Goal: Task Accomplishment & Management: Use online tool/utility

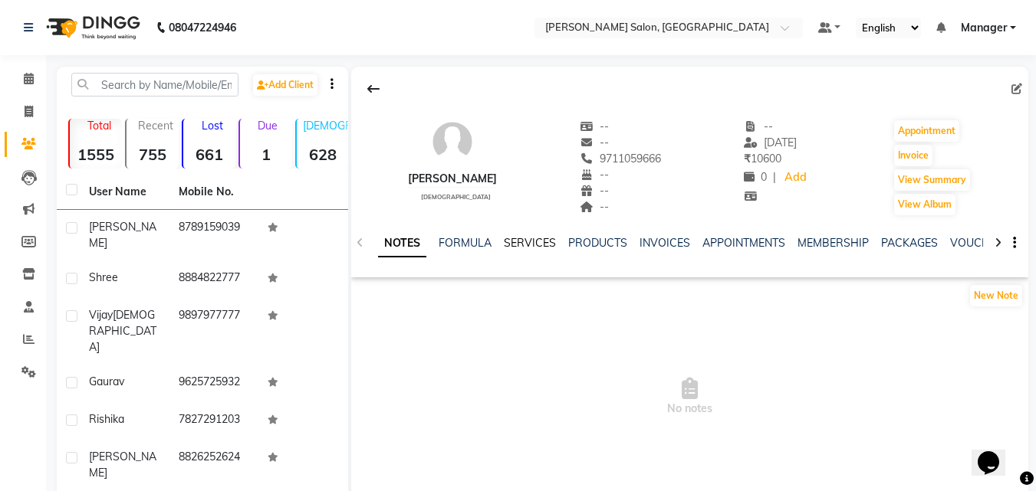
click at [534, 243] on link "SERVICES" at bounding box center [530, 243] width 52 height 14
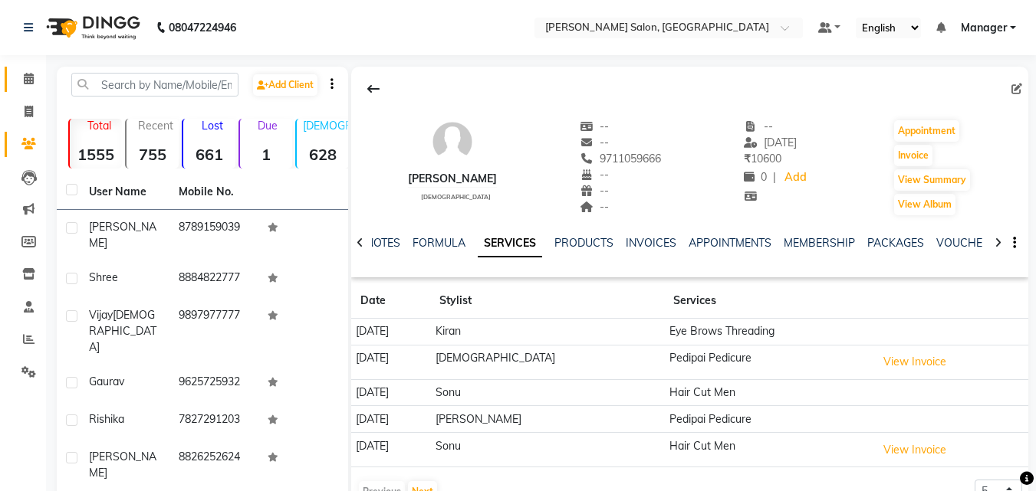
click at [28, 81] on icon at bounding box center [29, 79] width 10 height 12
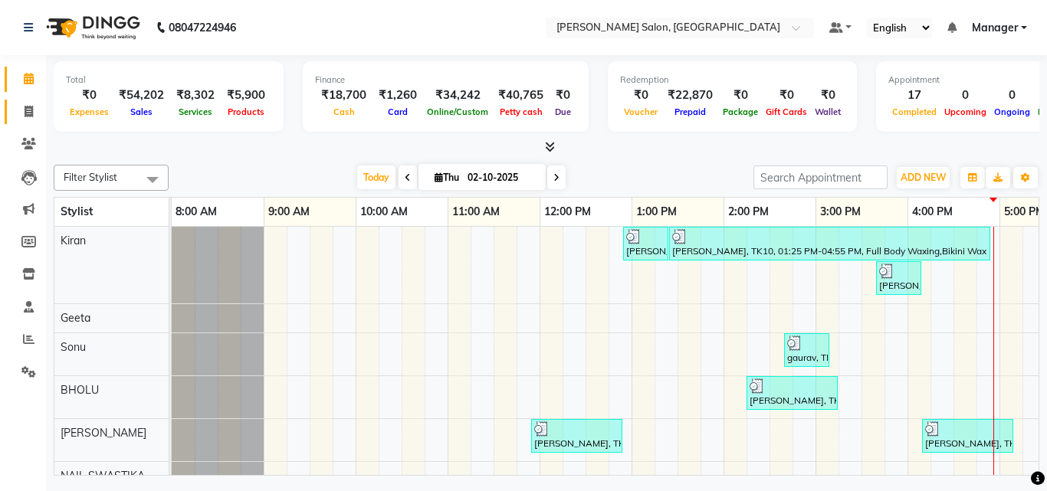
click at [29, 112] on icon at bounding box center [29, 112] width 8 height 12
select select "service"
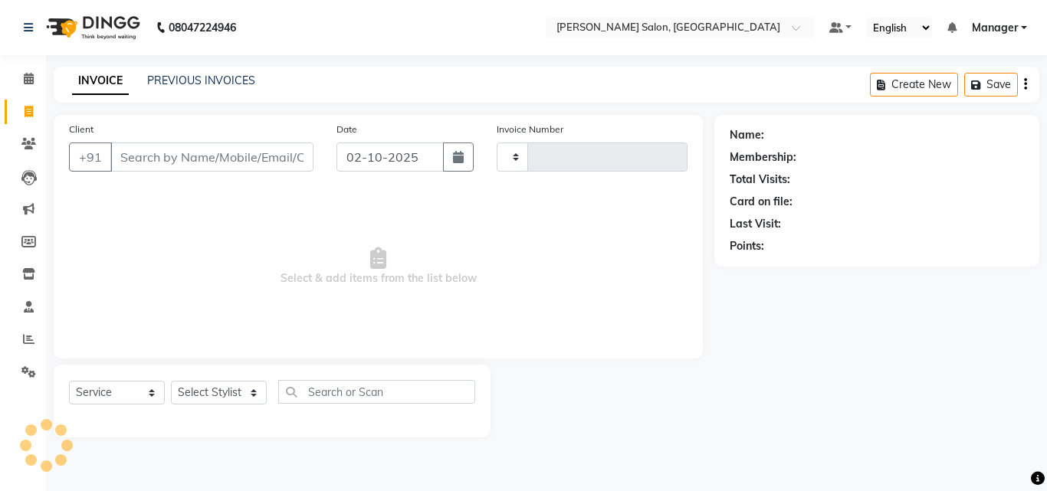
type input "4303"
select select "7229"
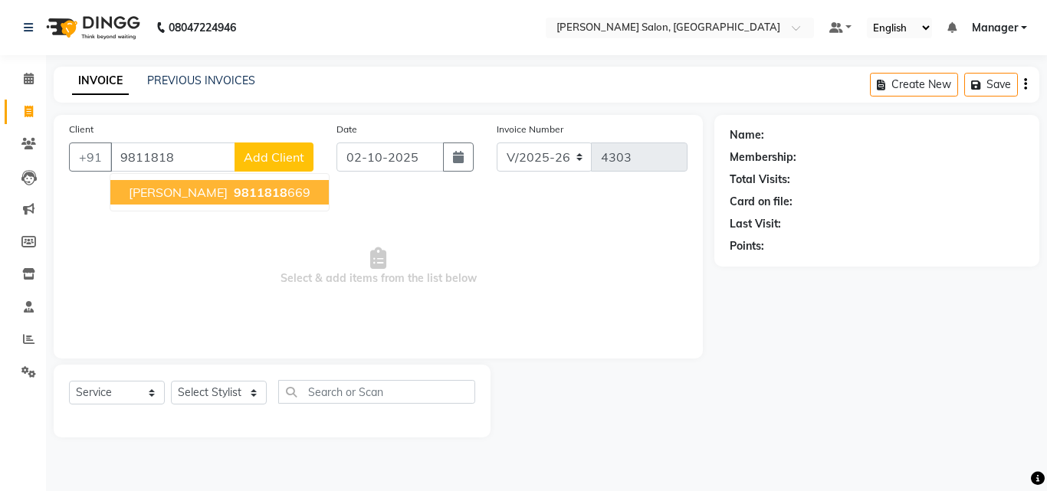
click at [283, 196] on button "priyambada 9811818 669" at bounding box center [219, 192] width 219 height 25
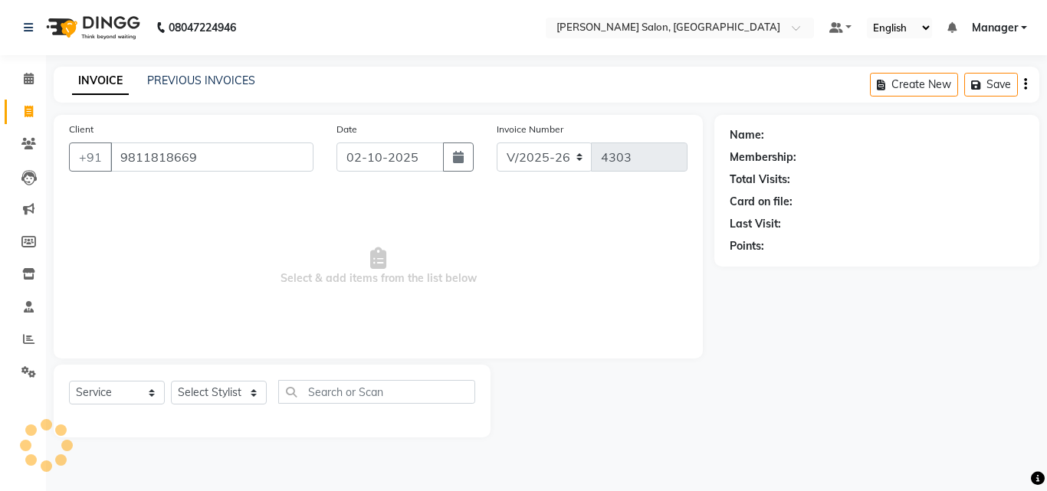
type input "9811818669"
select select "1: Object"
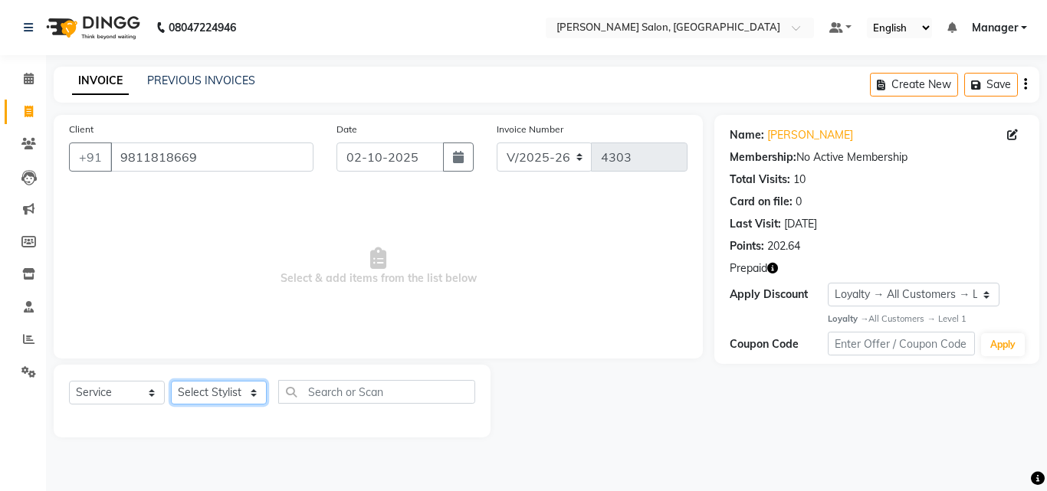
click at [247, 403] on select "Select Stylist BHOLU Geeta Hanif Jeetu JIYA SINGH Kiran LAXMAN PEDI Manager Moh…" at bounding box center [219, 393] width 96 height 24
select select "63474"
click at [171, 381] on select "Select Stylist BHOLU Geeta Hanif Jeetu JIYA SINGH Kiran LAXMAN PEDI Manager Moh…" at bounding box center [219, 393] width 96 height 24
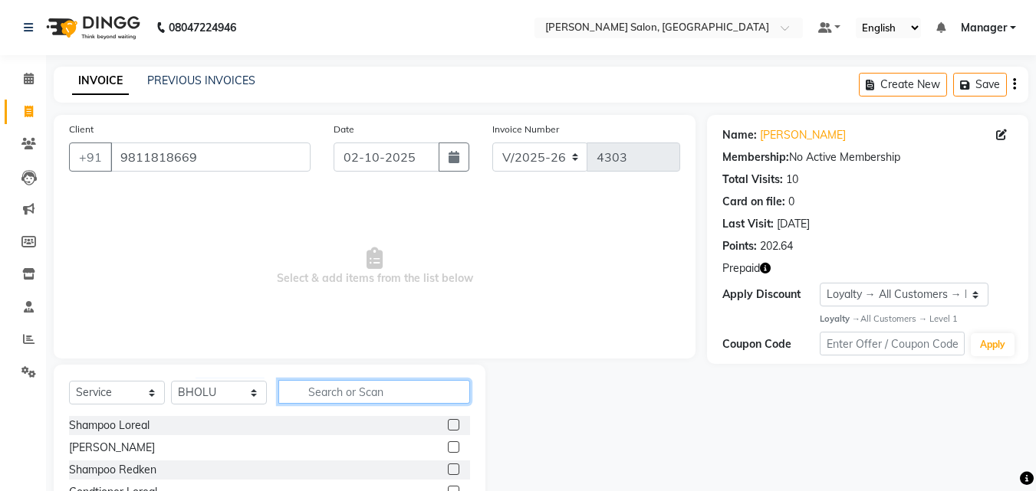
click at [364, 393] on input "text" at bounding box center [374, 392] width 192 height 24
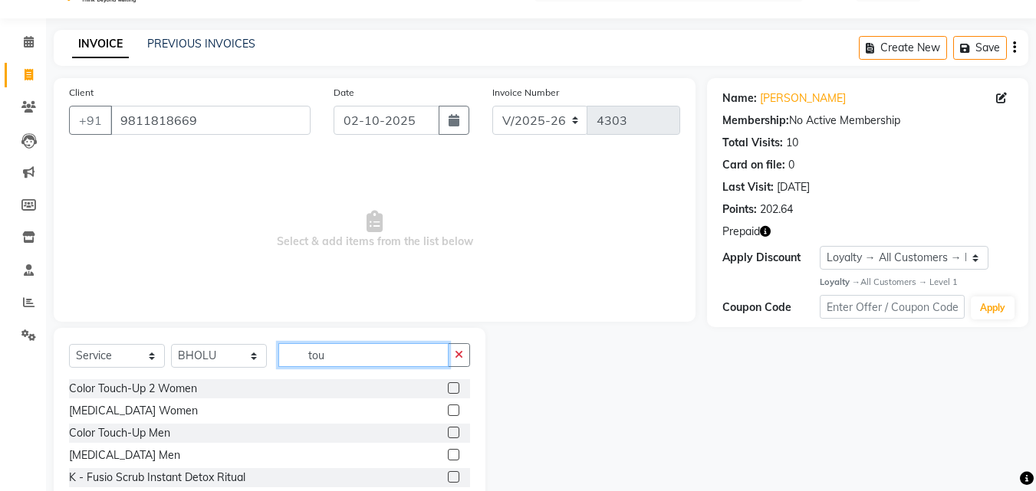
scroll to position [14, 0]
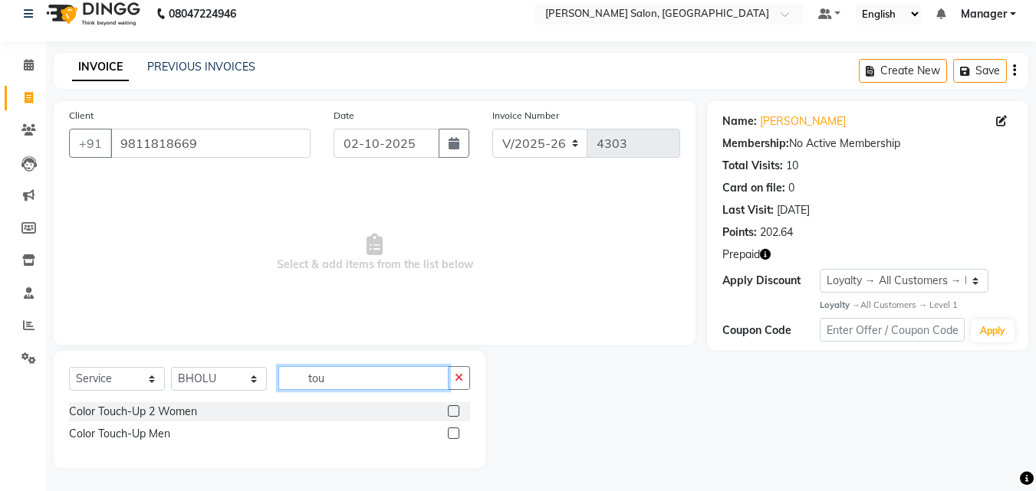
type input "tou"
click at [455, 412] on label at bounding box center [454, 412] width 12 height 12
click at [455, 412] on input "checkbox" at bounding box center [453, 412] width 10 height 10
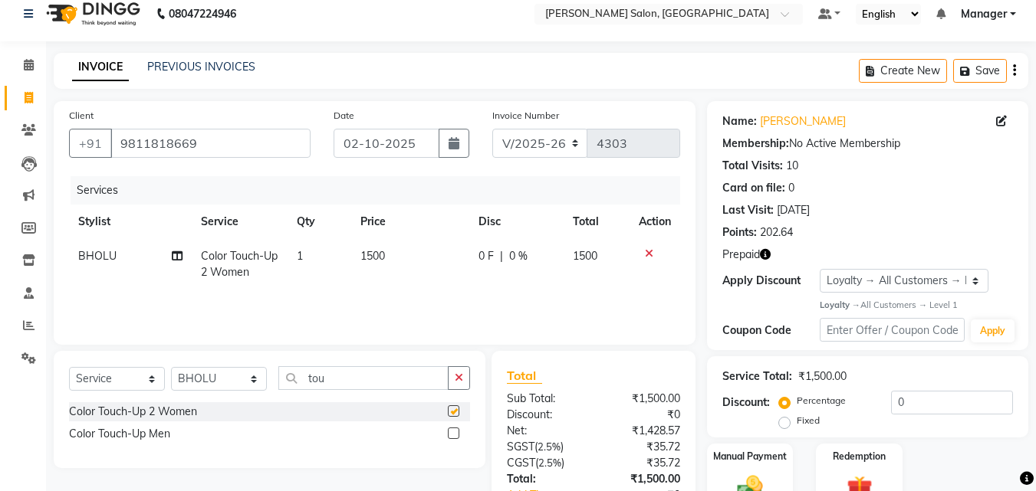
checkbox input "false"
click at [247, 383] on select "Select Stylist BHOLU Geeta Hanif Jeetu JIYA SINGH Kiran LAXMAN PEDI Manager Moh…" at bounding box center [219, 379] width 96 height 24
select select "61919"
click at [171, 367] on select "Select Stylist BHOLU Geeta Hanif Jeetu JIYA SINGH Kiran LAXMAN PEDI Manager Moh…" at bounding box center [219, 379] width 96 height 24
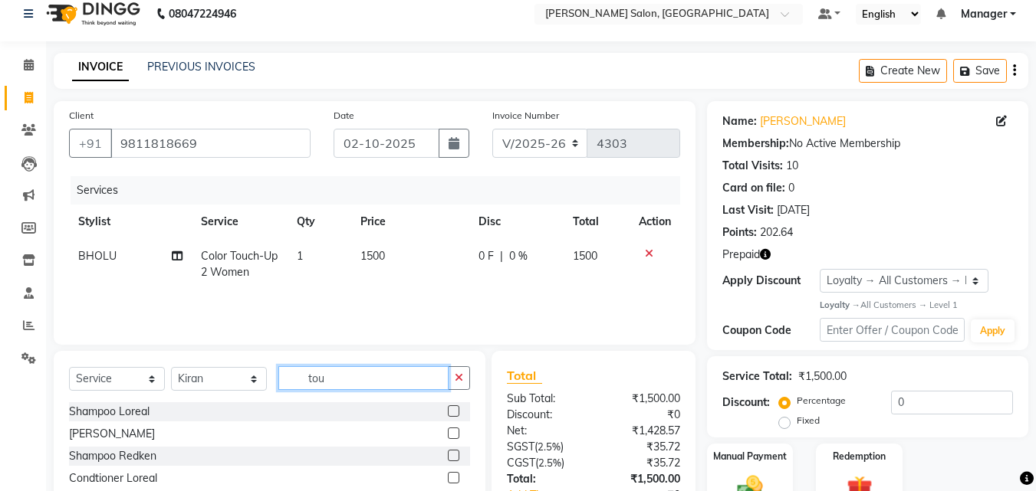
click at [407, 375] on input "tou" at bounding box center [363, 378] width 170 height 24
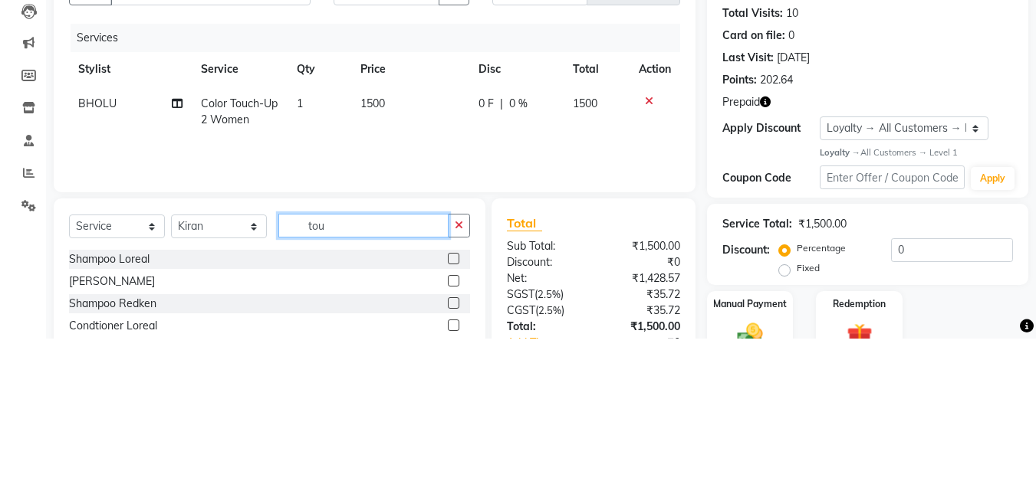
scroll to position [37, 0]
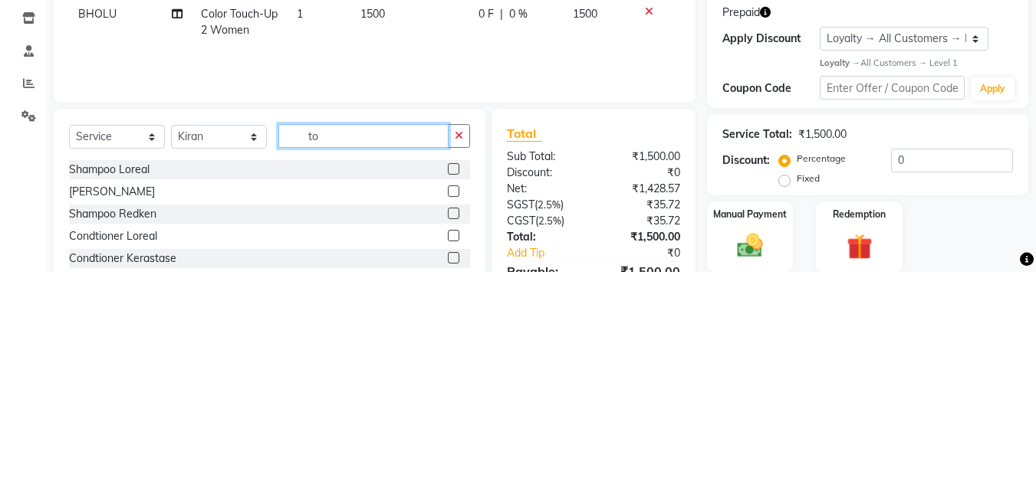
type input "t"
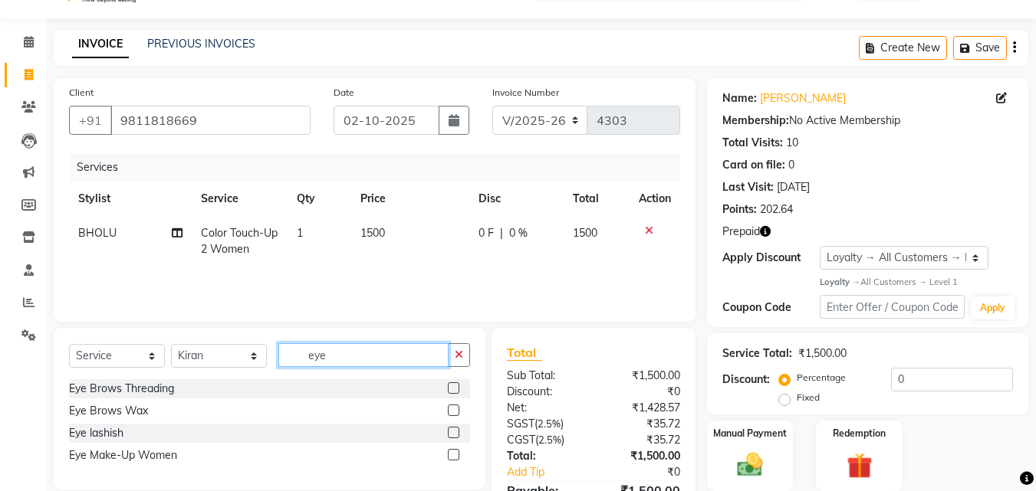
type input "eye"
click at [449, 390] on label at bounding box center [454, 389] width 12 height 12
click at [449, 390] on input "checkbox" at bounding box center [453, 389] width 10 height 10
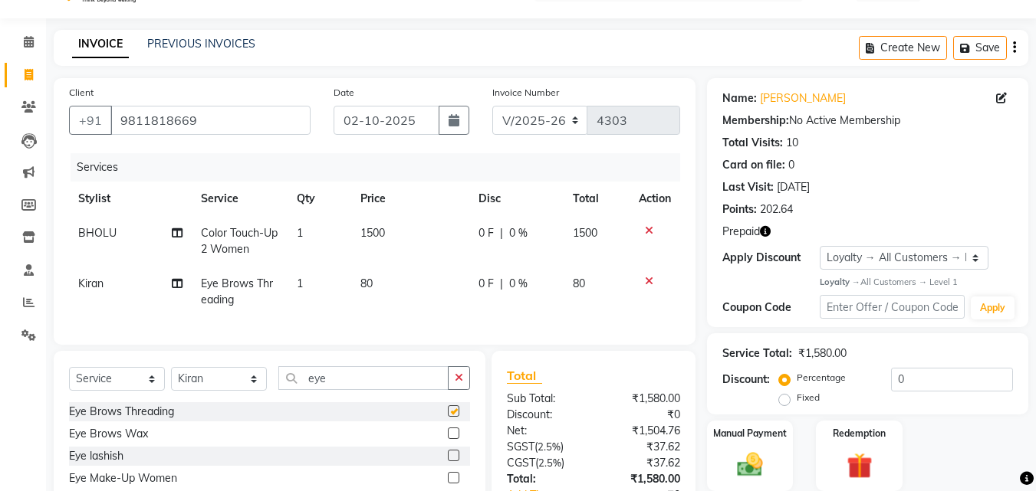
checkbox input "false"
click at [258, 391] on select "Select Stylist BHOLU Geeta Hanif Jeetu JIYA SINGH Kiran LAXMAN PEDI Manager Moh…" at bounding box center [219, 379] width 96 height 24
select select "69689"
click at [171, 379] on select "Select Stylist BHOLU Geeta Hanif Jeetu JIYA SINGH Kiran LAXMAN PEDI Manager Moh…" at bounding box center [219, 379] width 96 height 24
click at [353, 390] on input "eye" at bounding box center [363, 378] width 170 height 24
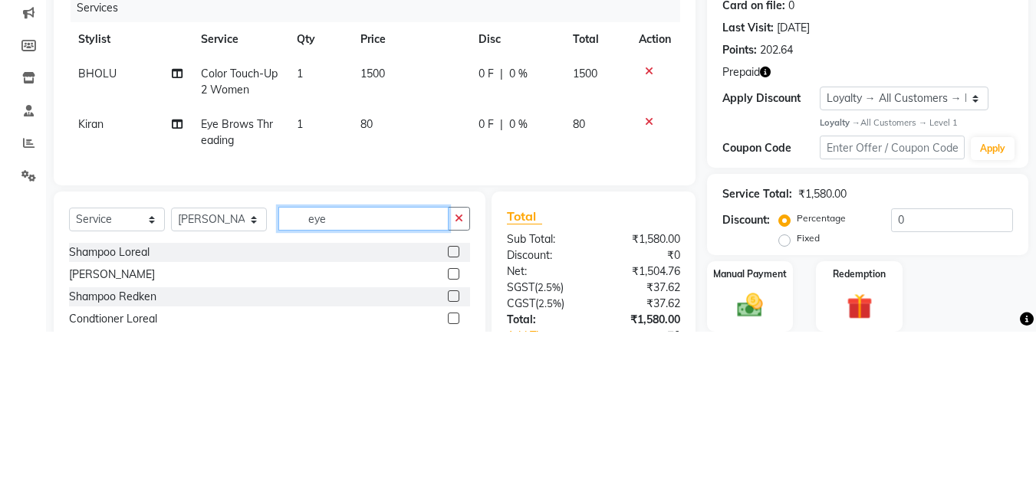
scroll to position [71, 0]
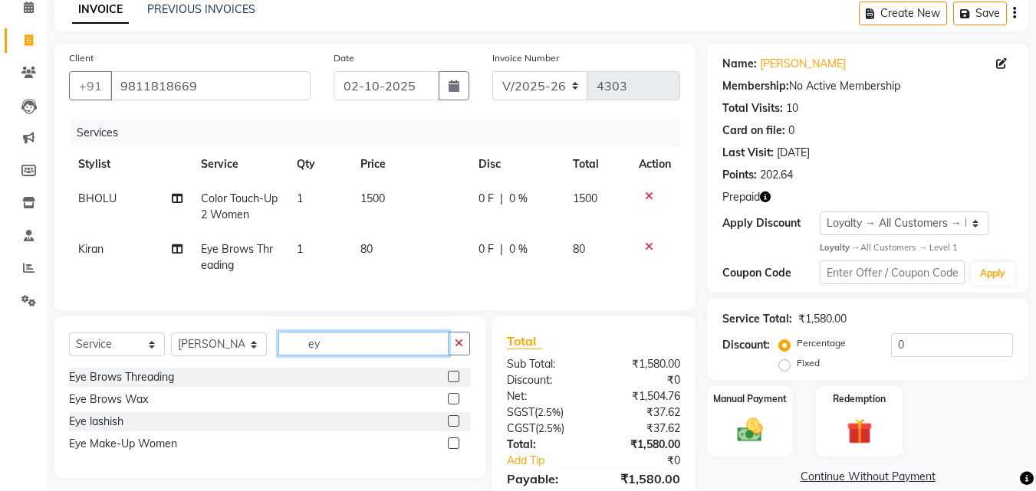
type input "e"
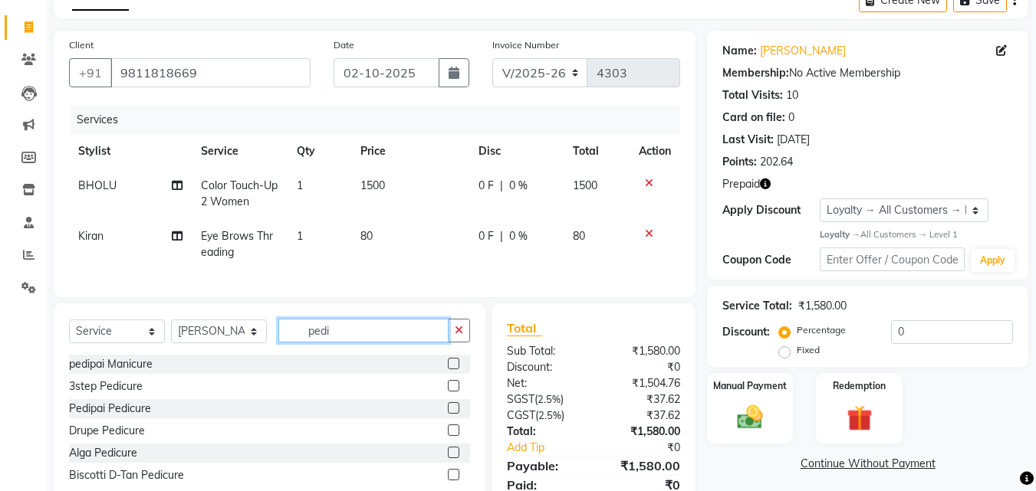
scroll to position [105, 0]
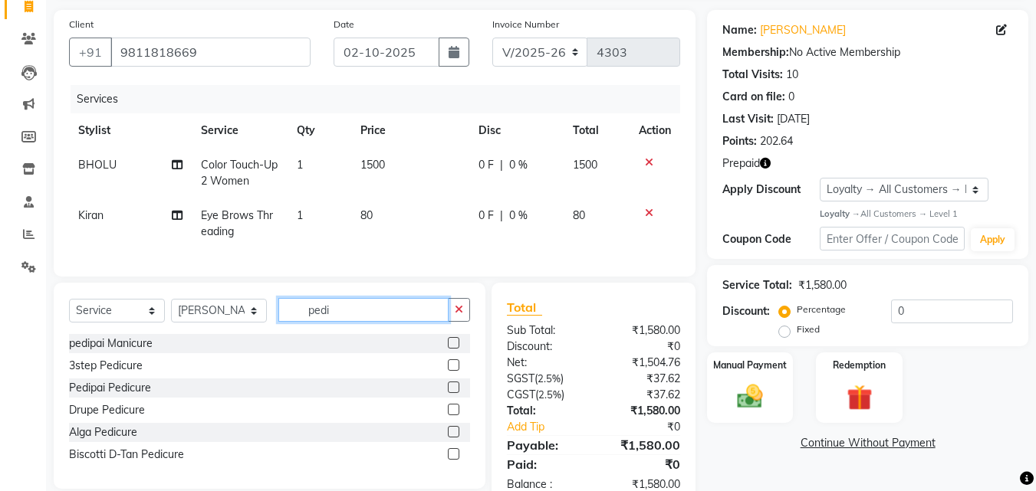
type input "pedi"
click at [453, 416] on label at bounding box center [454, 410] width 12 height 12
click at [453, 416] on input "checkbox" at bounding box center [453, 411] width 10 height 10
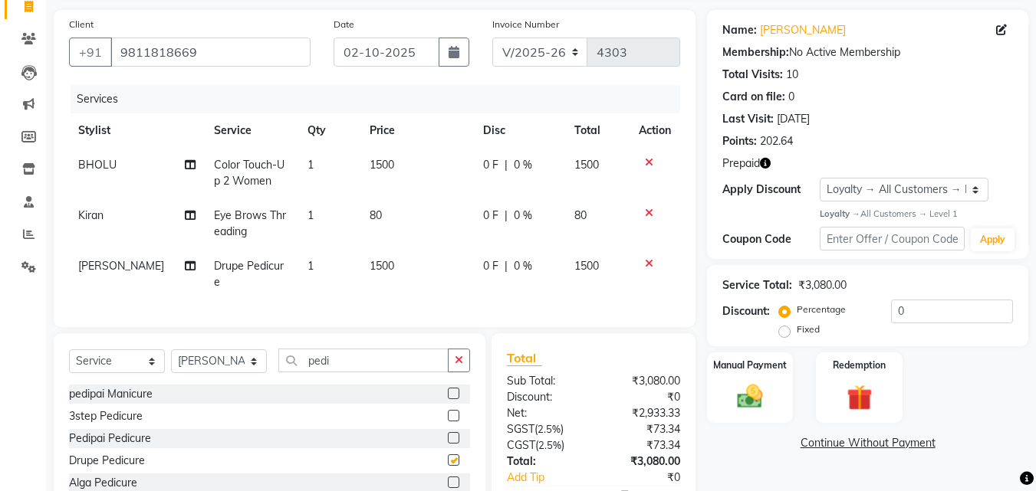
checkbox input "false"
click at [765, 163] on icon "button" at bounding box center [765, 163] width 11 height 11
click at [951, 92] on div "Card on file: 0" at bounding box center [867, 97] width 291 height 16
click at [869, 402] on img at bounding box center [858, 398] width 43 height 33
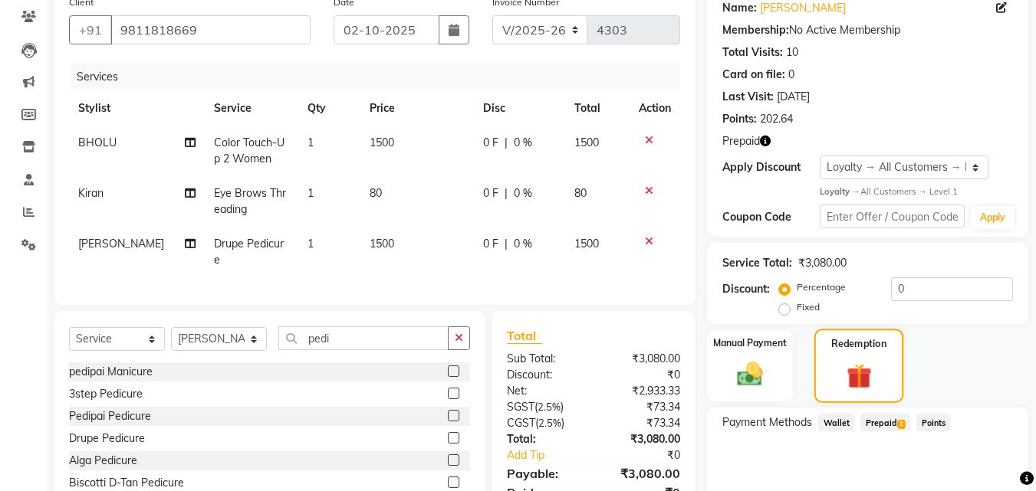
scroll to position [191, 0]
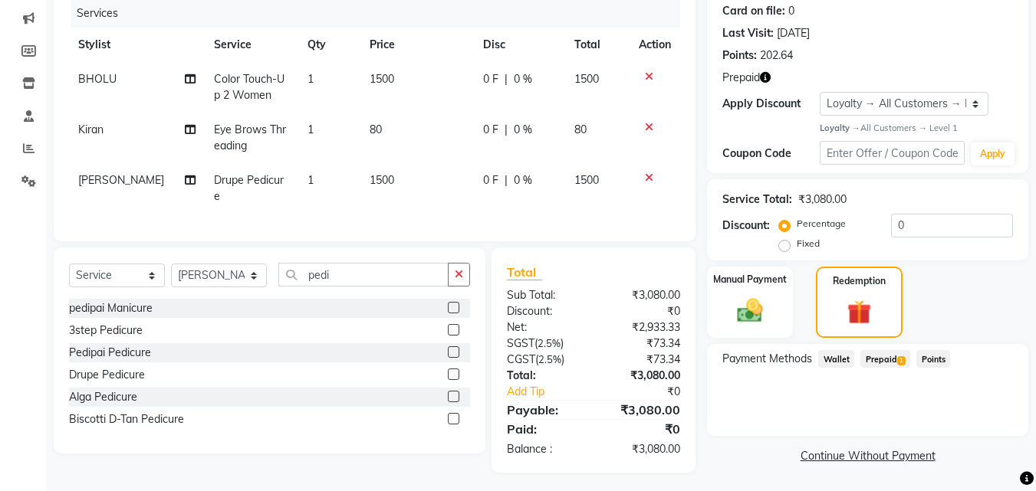
click at [889, 367] on span "Prepaid 1" at bounding box center [885, 359] width 50 height 18
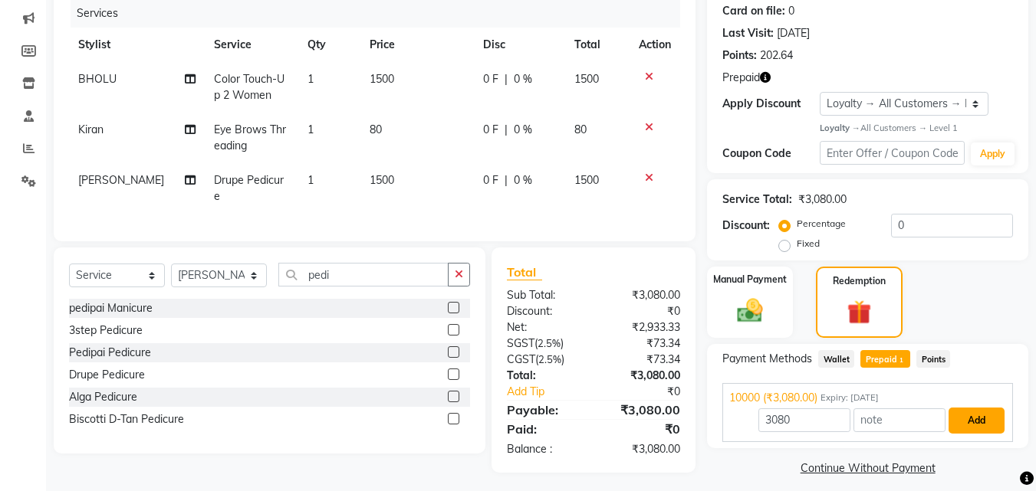
click at [969, 427] on button "Add" at bounding box center [976, 421] width 56 height 26
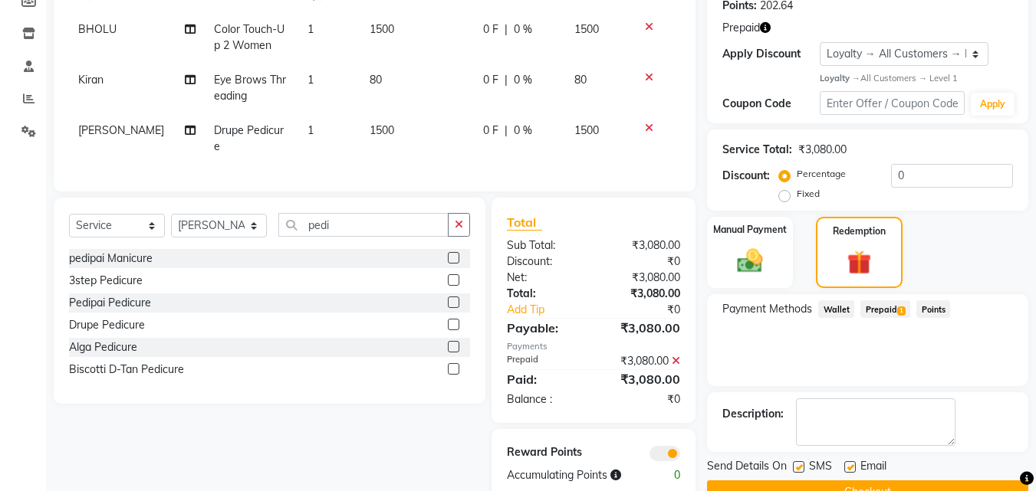
scroll to position [277, 0]
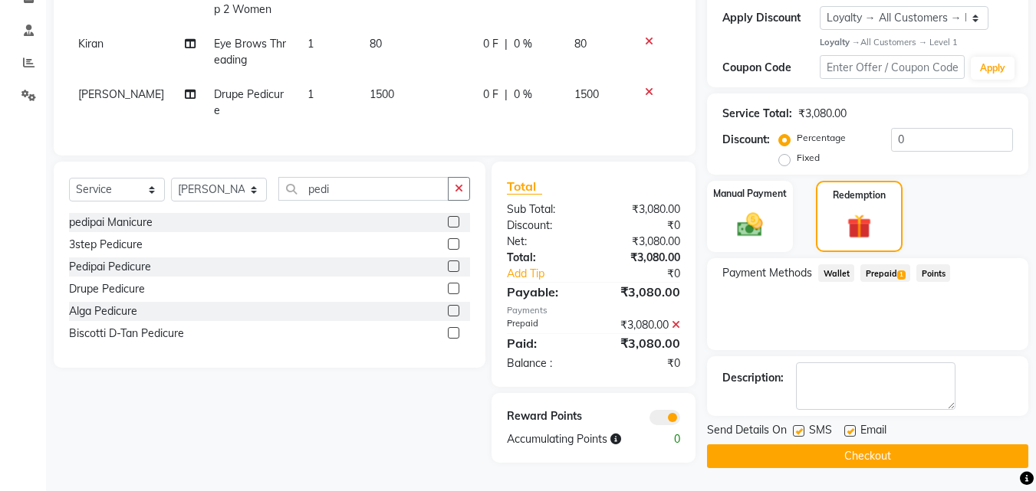
click at [836, 463] on button "Checkout" at bounding box center [867, 457] width 321 height 24
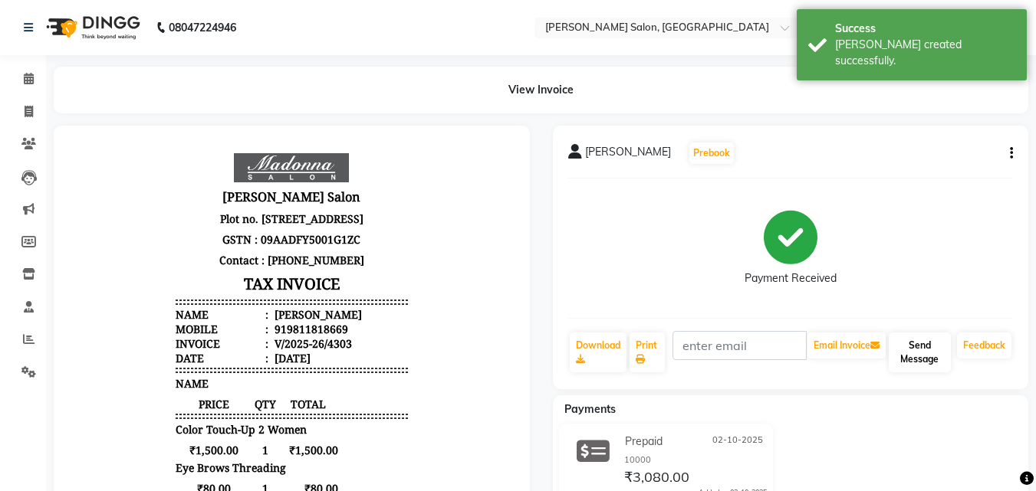
click at [902, 368] on button "Send Message" at bounding box center [920, 353] width 62 height 40
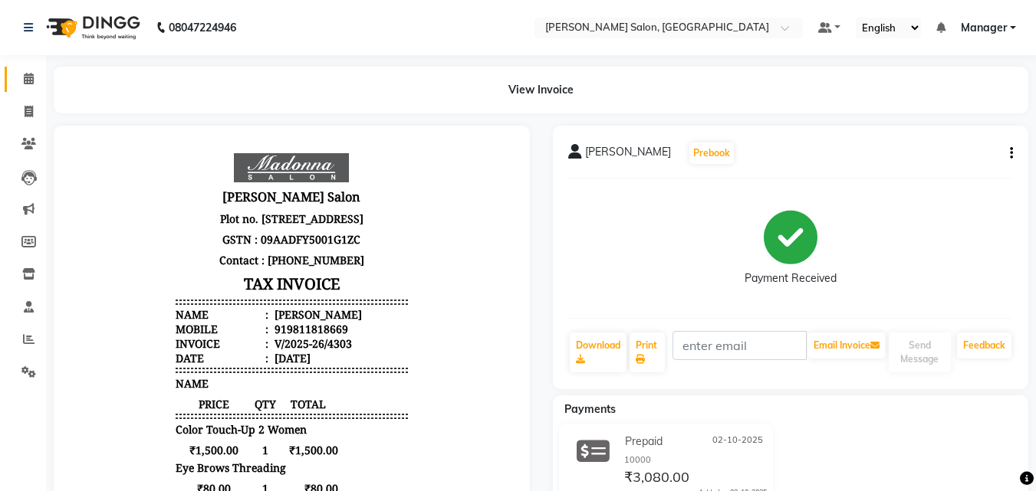
click at [28, 78] on icon at bounding box center [29, 79] width 10 height 12
click at [28, 79] on icon at bounding box center [29, 79] width 10 height 12
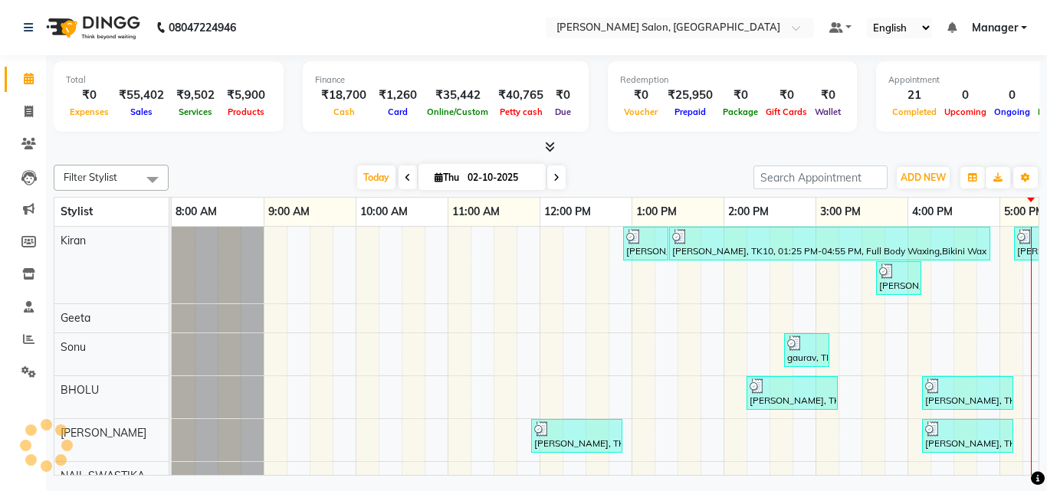
scroll to position [0, 329]
